Goal: Navigation & Orientation: Find specific page/section

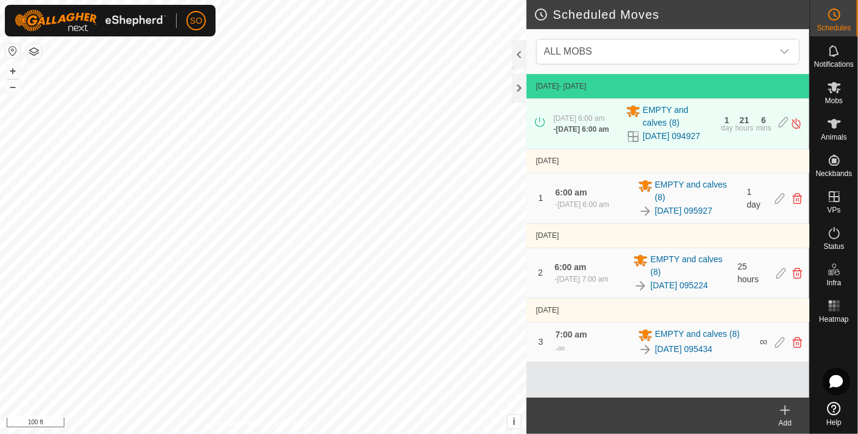
click at [545, 267] on div "Scheduled Moves ALL MOBS [DATE] - [DATE] [DATE] 6:00 am - [DATE] 6:00 am EMPTY …" at bounding box center [405, 217] width 810 height 434
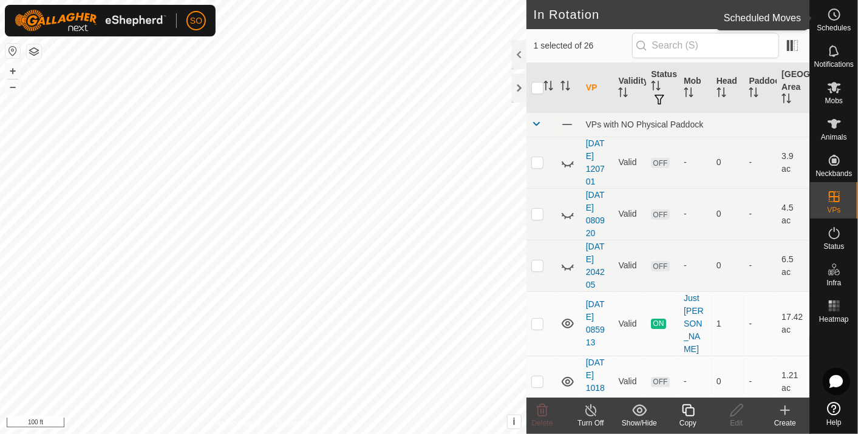
click at [836, 13] on icon at bounding box center [835, 14] width 15 height 15
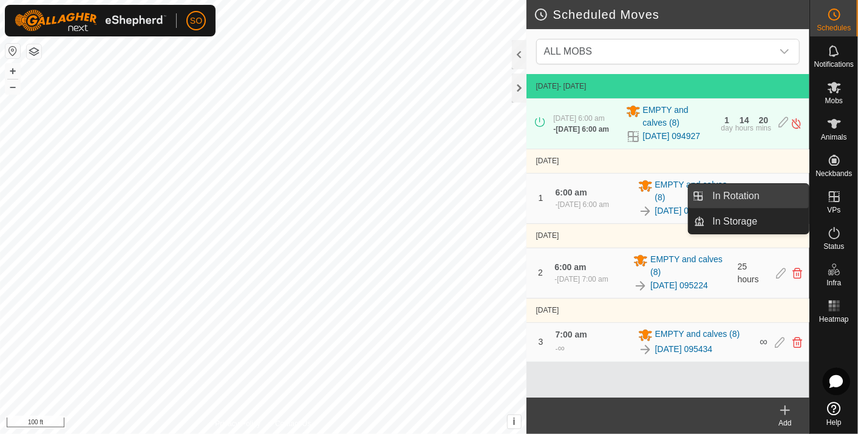
click at [764, 193] on link "In Rotation" at bounding box center [758, 196] width 104 height 24
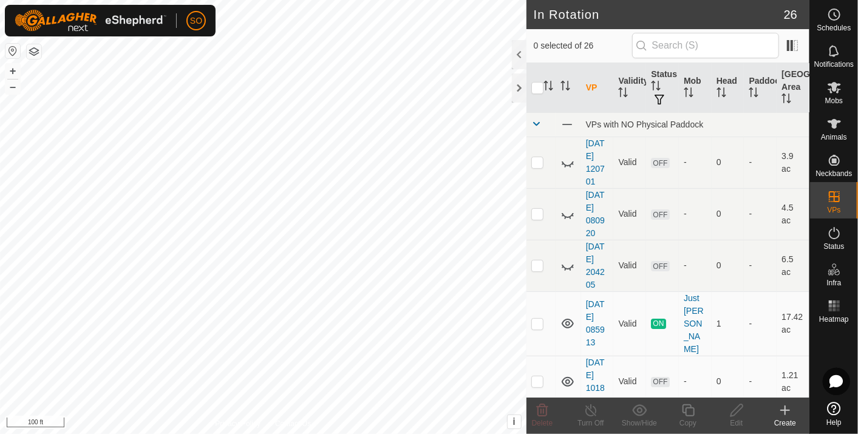
click at [108, 34] on div "SO Schedules Notifications Mobs Animals Neckbands VPs Status Infra Heatmap Help…" at bounding box center [429, 217] width 858 height 434
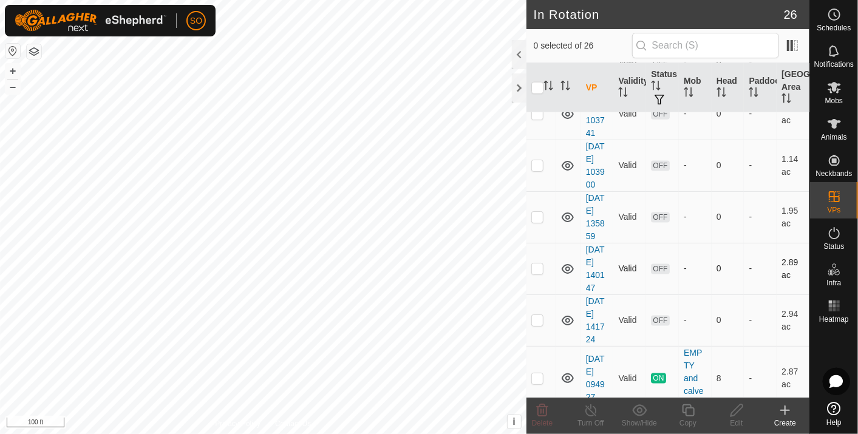
scroll to position [1090, 0]
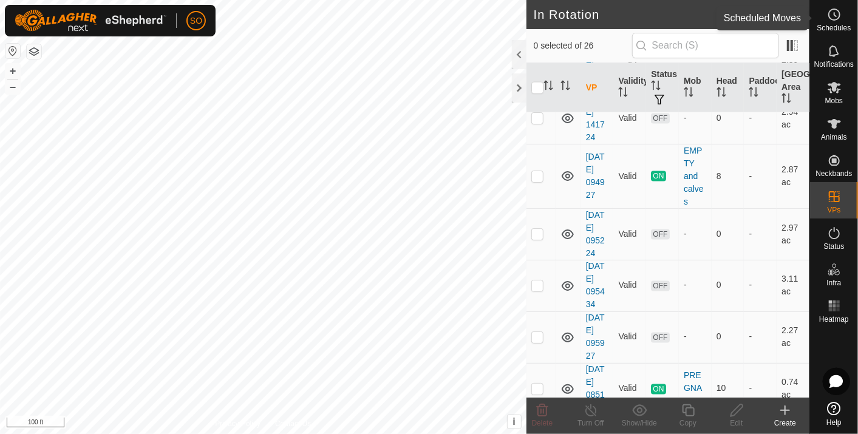
click at [835, 15] on icon at bounding box center [836, 15] width 2 height 4
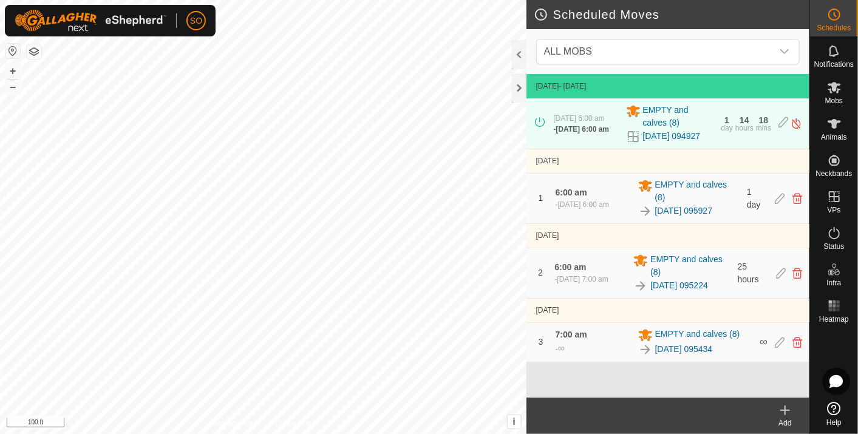
click at [639, 250] on div "Scheduled Moves ALL MOBS [DATE] - [DATE] [DATE] 6:00 am - [DATE] 6:00 am EMPTY …" at bounding box center [405, 217] width 810 height 434
